Goal: Find specific page/section: Find specific page/section

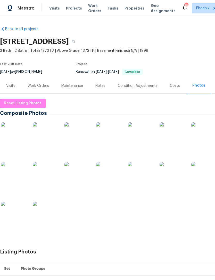
click at [143, 141] on img at bounding box center [141, 136] width 26 height 26
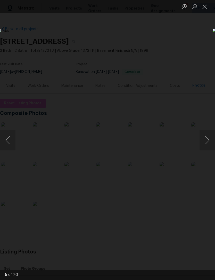
click at [206, 7] on button "Close lightbox" at bounding box center [205, 6] width 10 height 9
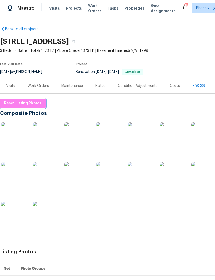
click at [30, 107] on span "Reset Listing Photos" at bounding box center [22, 103] width 37 height 6
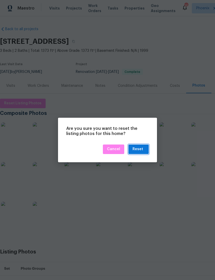
click at [142, 149] on div "Reset" at bounding box center [138, 149] width 11 height 6
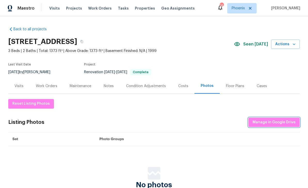
click at [215, 120] on span "Manage in Google Drive" at bounding box center [274, 122] width 43 height 6
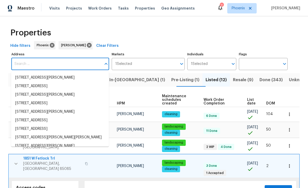
scroll to position [25, 0]
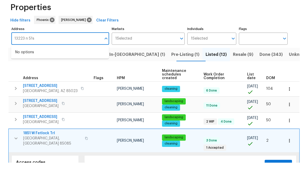
type input "13223 n 51st"
click at [65, 73] on li "[STREET_ADDRESS][PERSON_NAME]" at bounding box center [60, 77] width 98 height 9
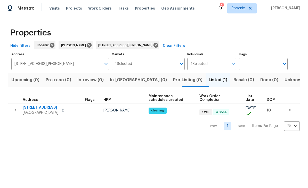
click at [18, 111] on icon "button" at bounding box center [15, 110] width 6 height 6
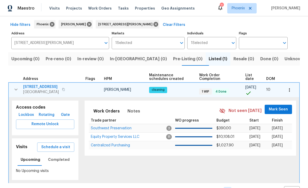
scroll to position [20, 0]
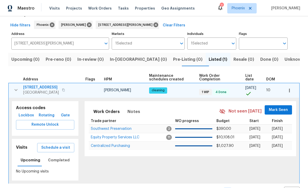
click at [110, 137] on span "Equity Property Services LLC" at bounding box center [115, 137] width 49 height 4
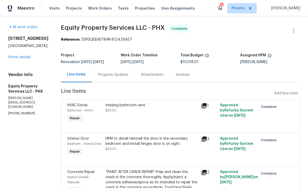
click at [25, 59] on link "Home details" at bounding box center [19, 57] width 22 height 4
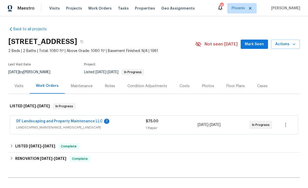
click at [89, 117] on div "DF Landscaping and Property Maintenance LLC 1 LANDSCAPING_MAINTENANCE, HARDSCAP…" at bounding box center [154, 124] width 288 height 19
click at [90, 121] on link "DF Landscaping and Property Maintenance LLC" at bounding box center [59, 121] width 86 height 4
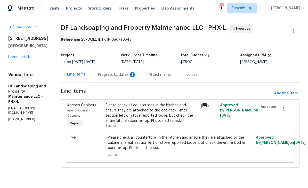
click at [132, 77] on div "Progress Updates 1" at bounding box center [117, 74] width 38 height 5
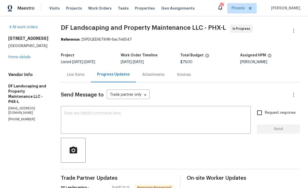
click at [77, 75] on div "Line Items" at bounding box center [76, 74] width 18 height 5
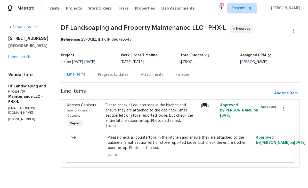
click at [25, 58] on link "Home details" at bounding box center [19, 57] width 22 height 4
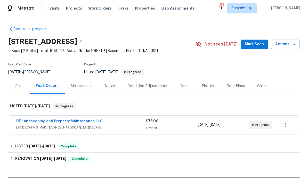
click at [93, 122] on link "DF Landscaping and Property Maintenance LLC" at bounding box center [59, 121] width 86 height 4
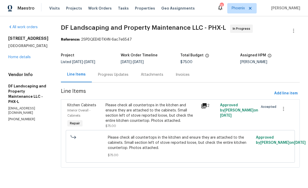
click at [206, 107] on icon at bounding box center [204, 105] width 5 height 5
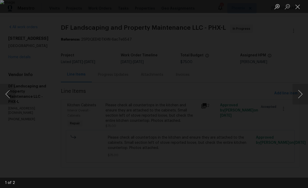
click at [161, 101] on img "Lightbox" at bounding box center [154, 94] width 308 height 188
click at [156, 93] on img "Lightbox" at bounding box center [154, 94] width 308 height 188
click at [299, 14] on div "Lightbox" at bounding box center [154, 94] width 308 height 188
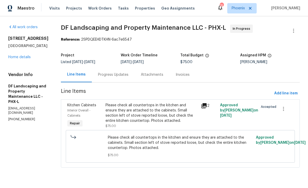
click at [207, 105] on icon at bounding box center [204, 105] width 5 height 5
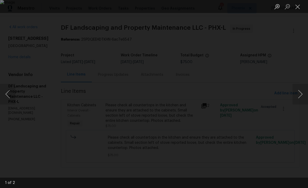
click at [304, 89] on button "Next image" at bounding box center [300, 94] width 15 height 21
click at [155, 97] on img "Lightbox" at bounding box center [154, 94] width 308 height 188
click at [297, 11] on button "Close lightbox" at bounding box center [298, 6] width 10 height 9
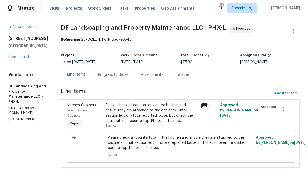
click at [28, 58] on link "Home details" at bounding box center [19, 57] width 22 height 4
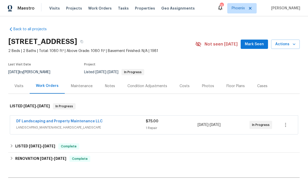
click at [77, 120] on link "DF Landscaping and Property Maintenance LLC" at bounding box center [59, 121] width 86 height 4
